Goal: Task Accomplishment & Management: Use online tool/utility

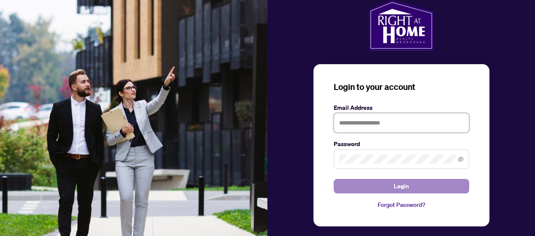
type input "**********"
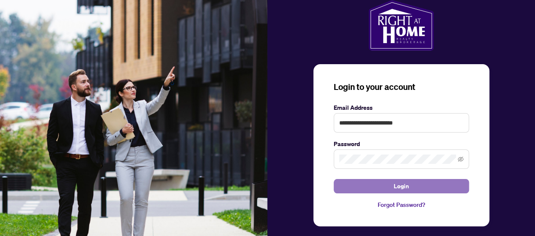
click at [410, 189] on button "Login" at bounding box center [401, 186] width 135 height 14
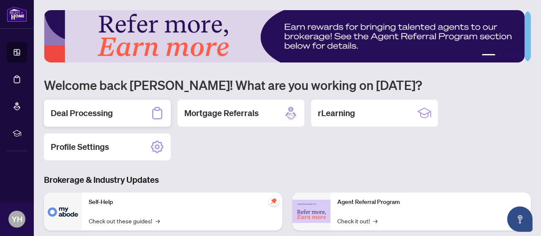
click at [91, 117] on h2 "Deal Processing" at bounding box center [82, 113] width 62 height 12
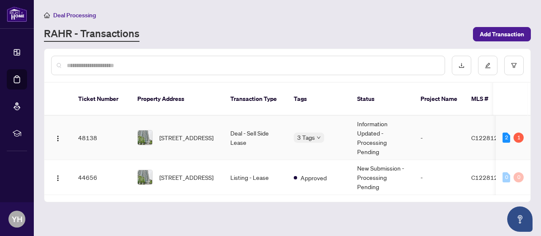
click at [268, 125] on td "Deal - Sell Side Lease" at bounding box center [255, 138] width 63 height 44
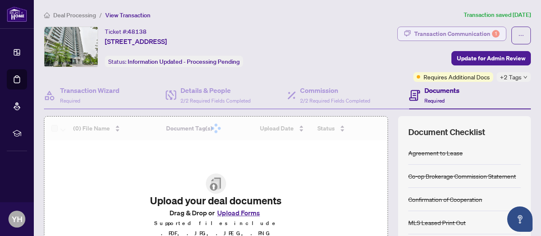
click at [474, 33] on div "Transaction Communication 1" at bounding box center [456, 34] width 85 height 14
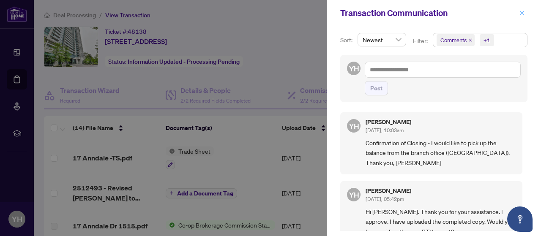
click at [524, 16] on span "button" at bounding box center [522, 13] width 6 height 14
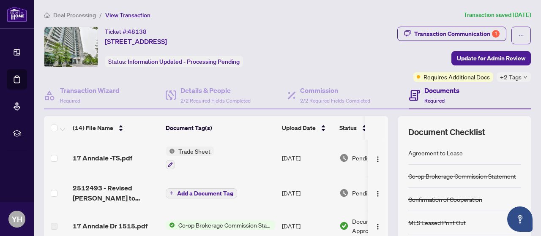
click at [88, 11] on span "Deal Processing" at bounding box center [74, 15] width 43 height 8
